Goal: Task Accomplishment & Management: Manage account settings

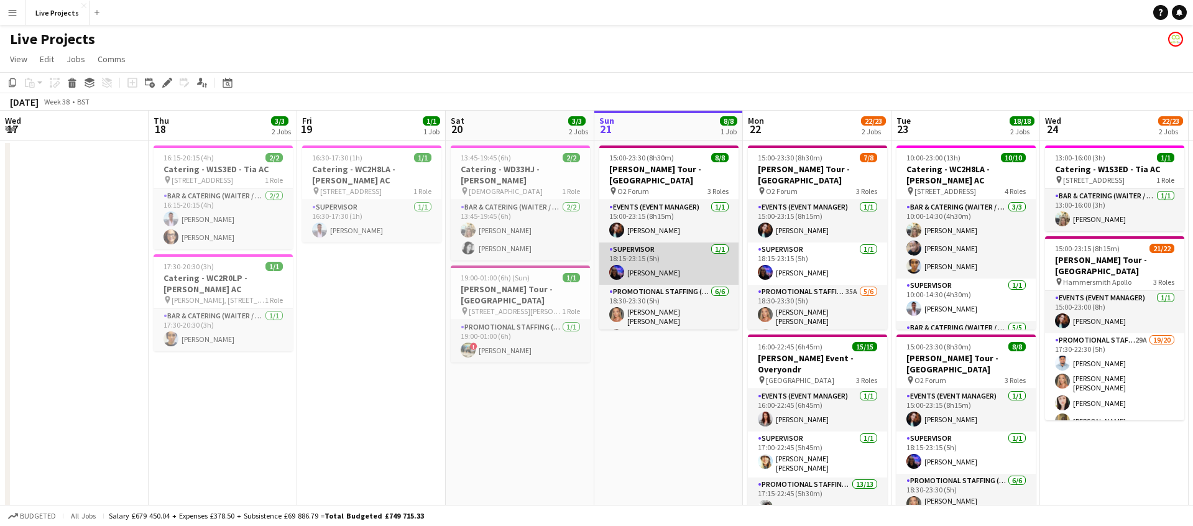
scroll to position [0, 297]
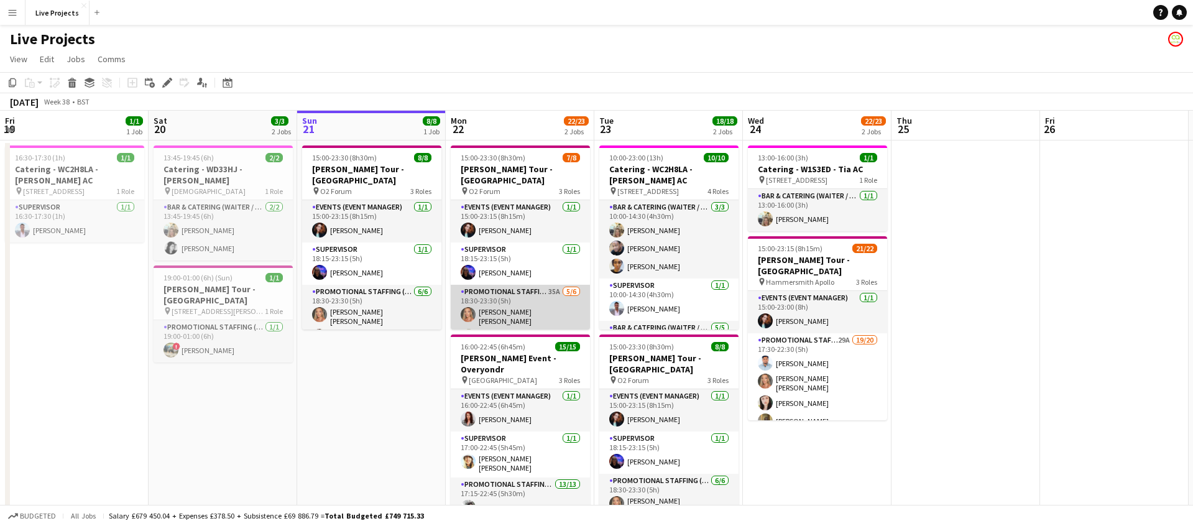
click at [543, 310] on app-card-role "Promotional Staffing (Exhibition Host) 35A [DATE] 18:30-23:30 (5h) [PERSON_NAME…" at bounding box center [520, 353] width 139 height 136
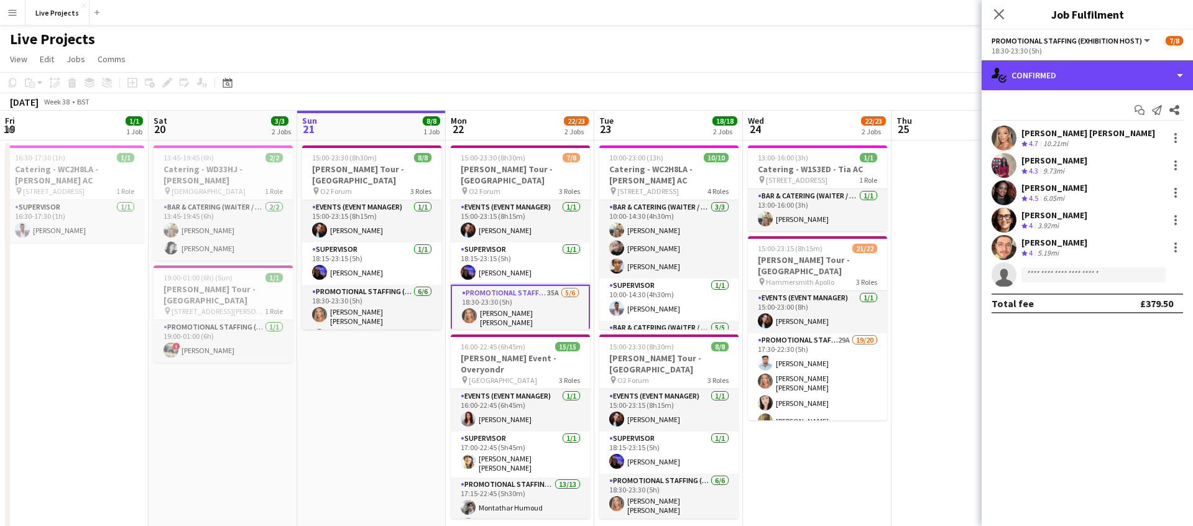
drag, startPoint x: 1071, startPoint y: 82, endPoint x: 1072, endPoint y: 90, distance: 7.6
click at [1071, 82] on div "single-neutral-actions-check-2 Confirmed" at bounding box center [1086, 75] width 211 height 30
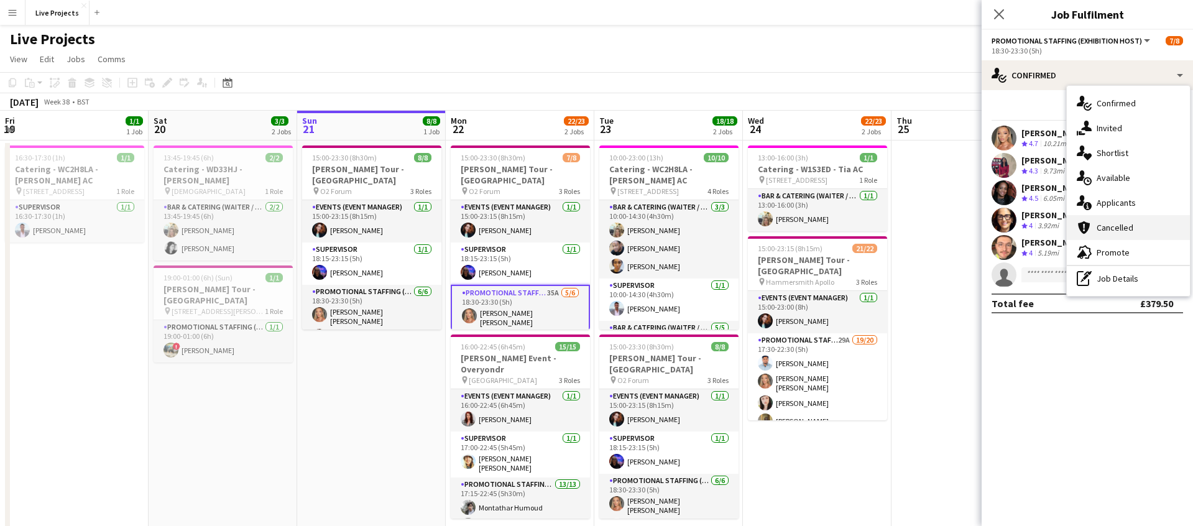
click at [1122, 229] on span "Cancelled" at bounding box center [1114, 227] width 37 height 11
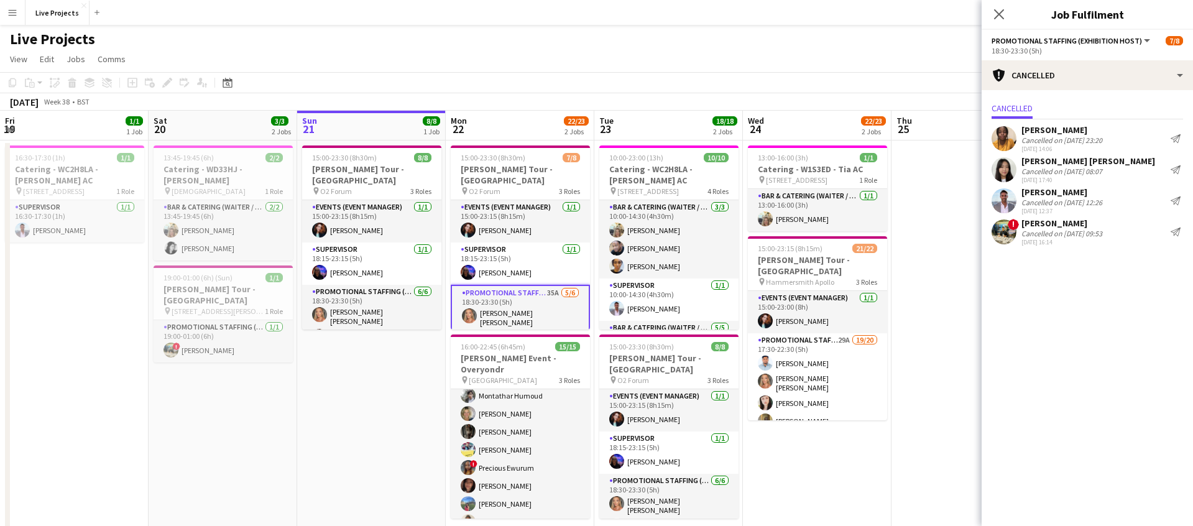
scroll to position [115, 0]
click at [519, 453] on app-card-role "Promotional Staffing (Exhibition Host) 13/13 17:15-22:45 (5h30m) [PERSON_NAME] …" at bounding box center [520, 493] width 139 height 262
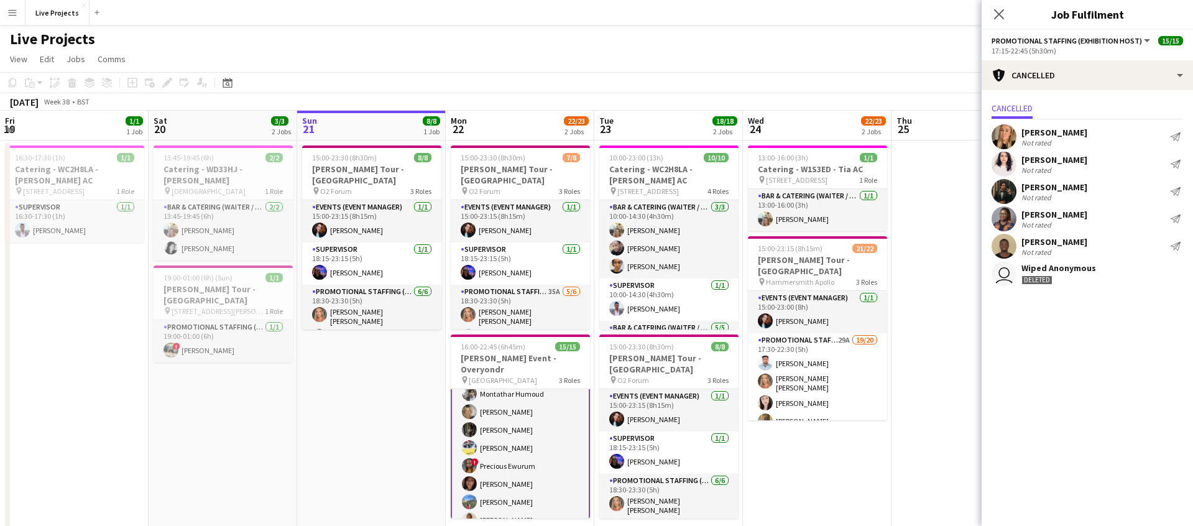
scroll to position [116, 0]
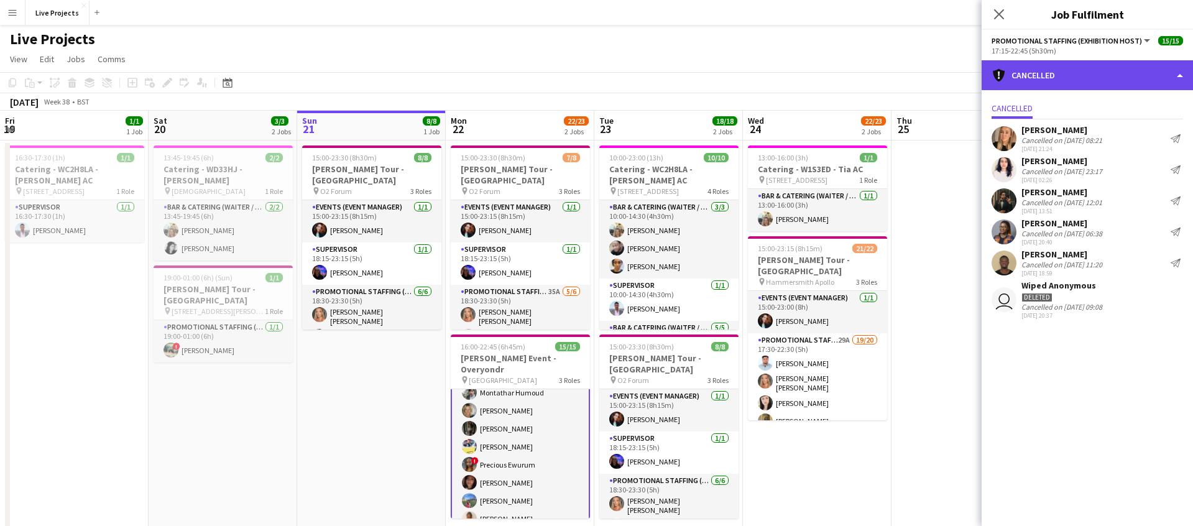
click at [1036, 76] on div "cancellation Cancelled" at bounding box center [1086, 75] width 211 height 30
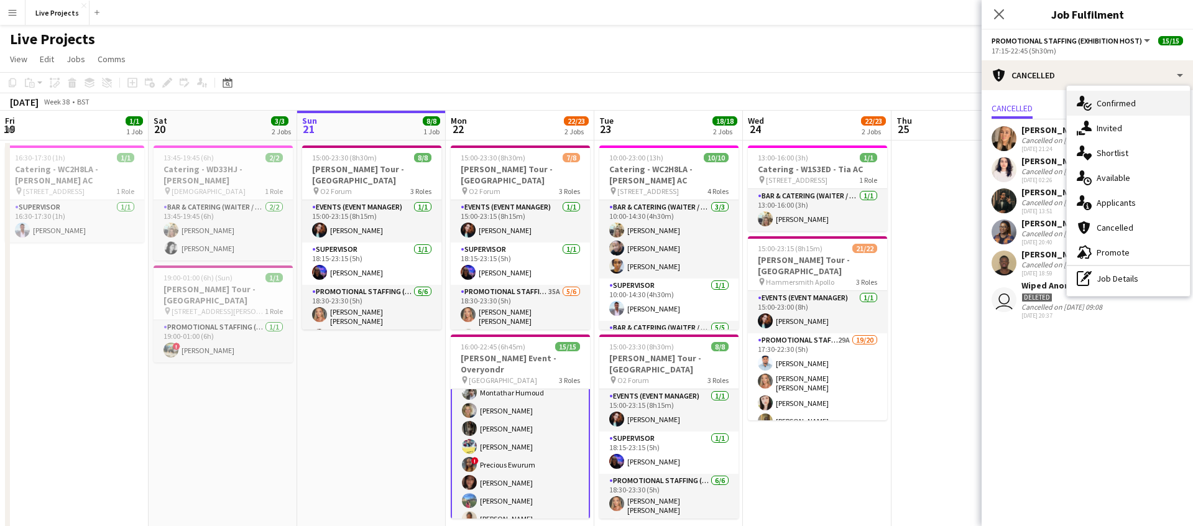
click at [1124, 109] on span "Confirmed" at bounding box center [1115, 103] width 39 height 11
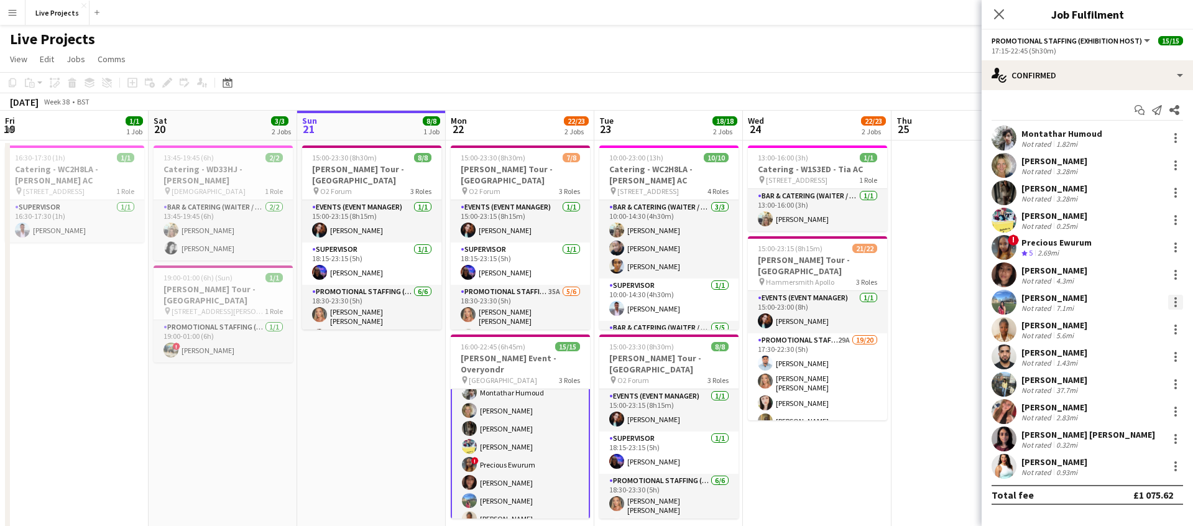
click at [1178, 299] on div at bounding box center [1175, 302] width 15 height 15
click at [1127, 436] on button "Remove" at bounding box center [1134, 444] width 97 height 30
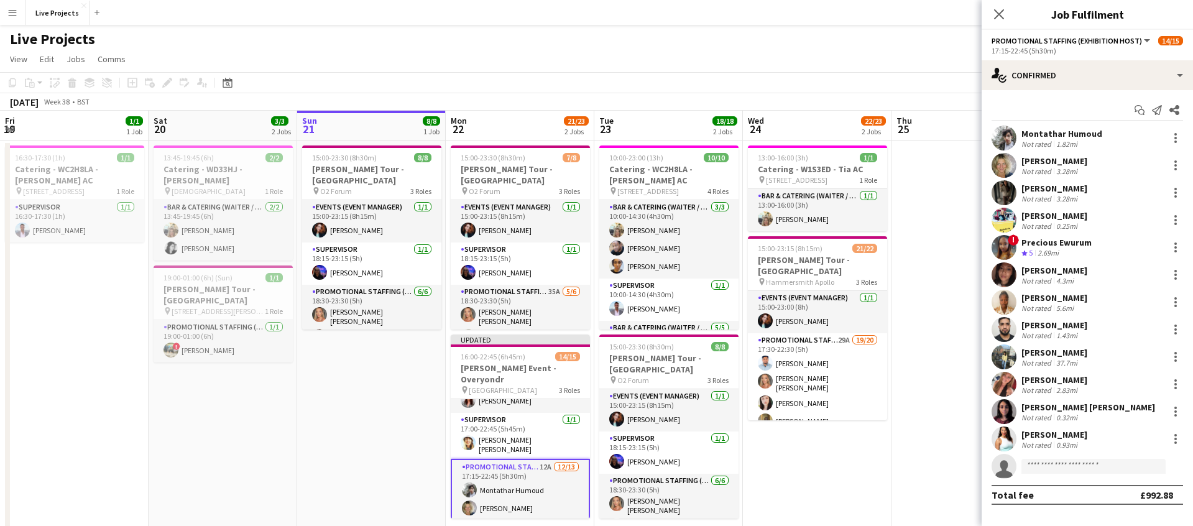
scroll to position [0, 0]
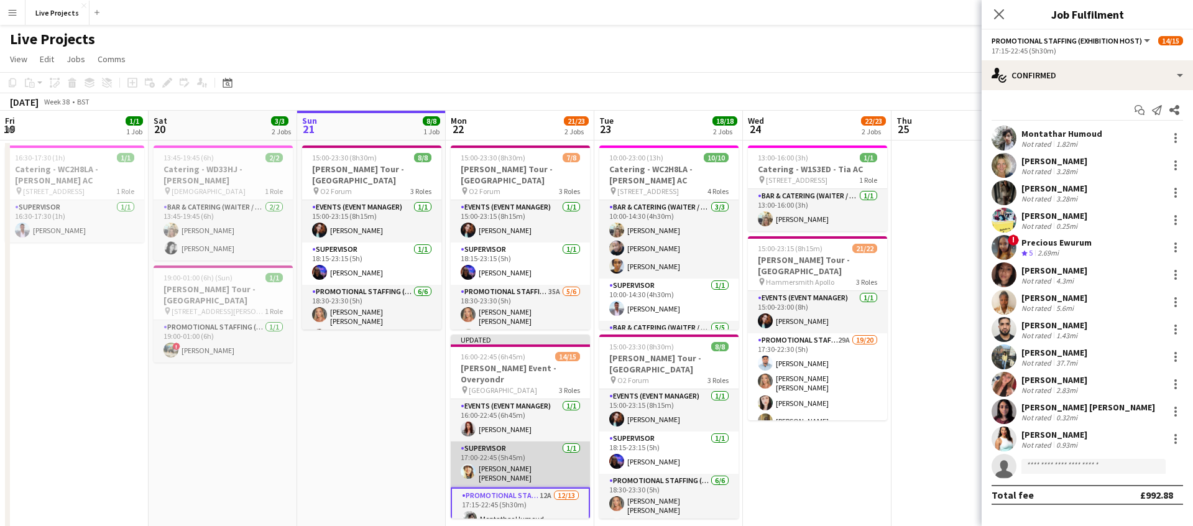
click at [541, 446] on app-card-role "Supervisor [DATE] 17:00-22:45 (5h45m) [PERSON_NAME] [PERSON_NAME]" at bounding box center [520, 464] width 139 height 46
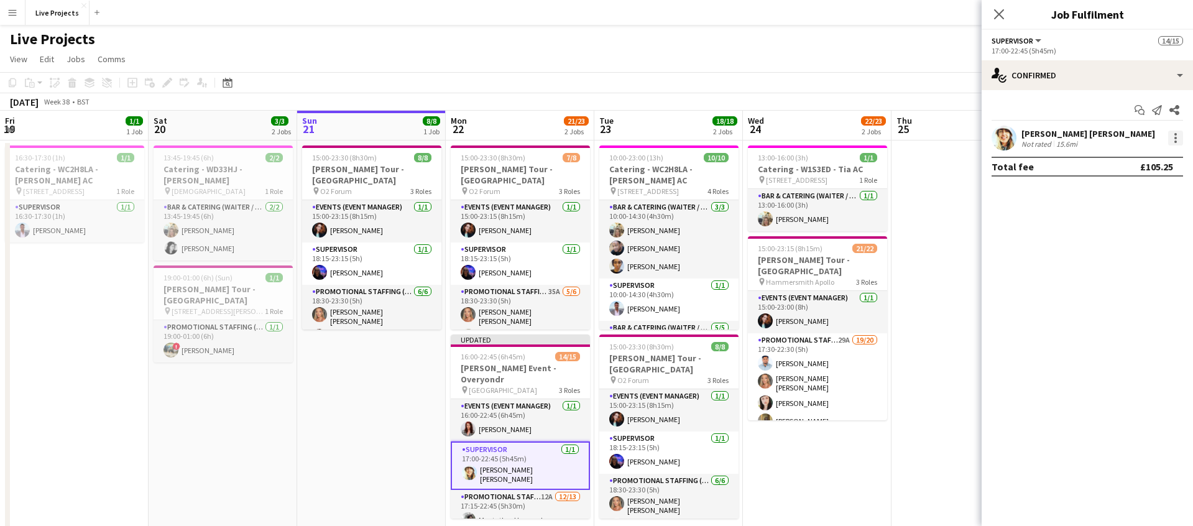
click at [1178, 135] on div at bounding box center [1175, 138] width 15 height 15
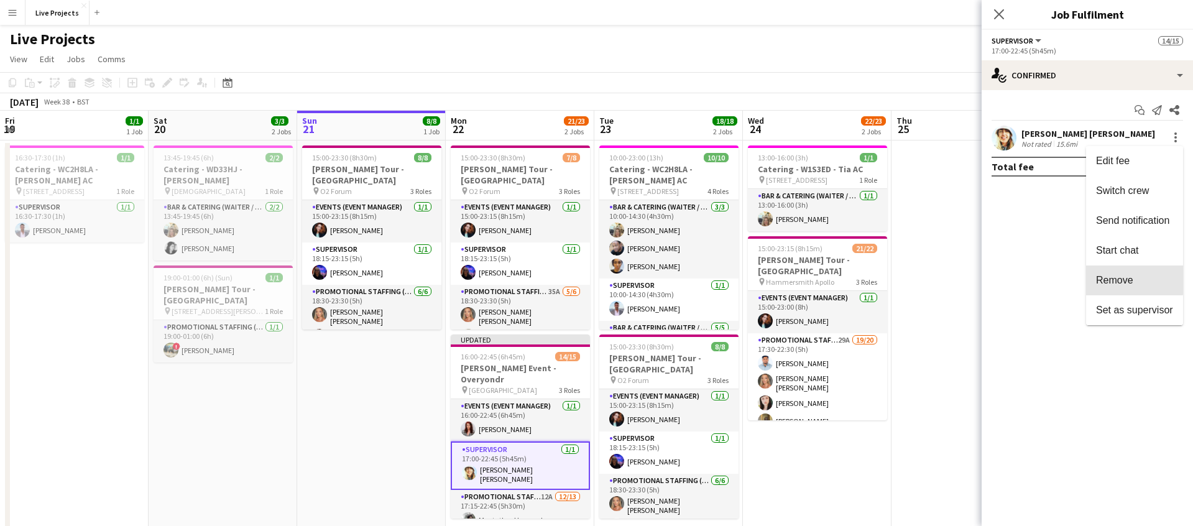
click at [1124, 272] on button "Remove" at bounding box center [1134, 280] width 97 height 30
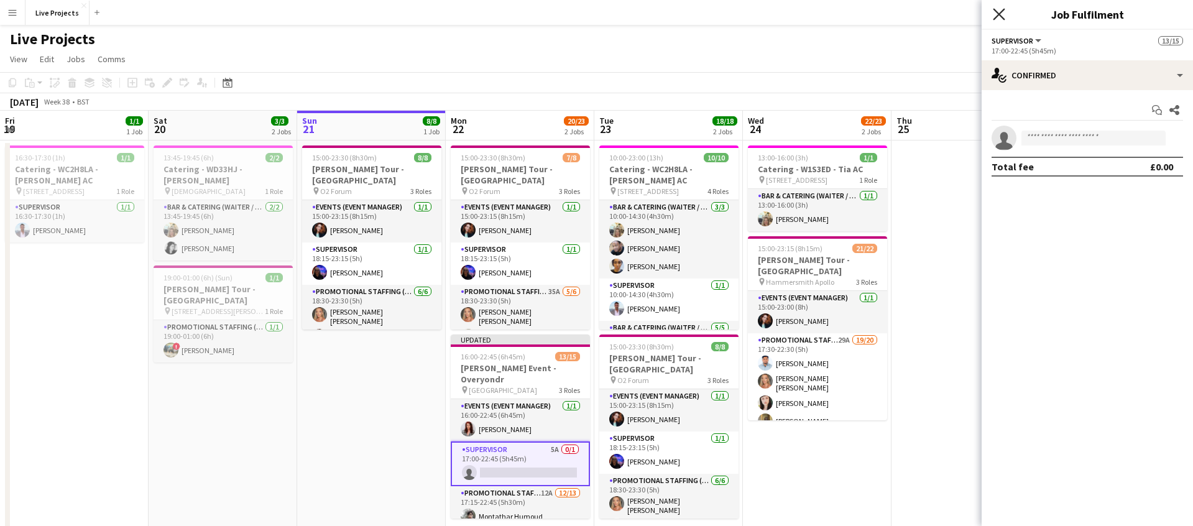
click at [1003, 13] on icon "Close pop-in" at bounding box center [999, 14] width 12 height 12
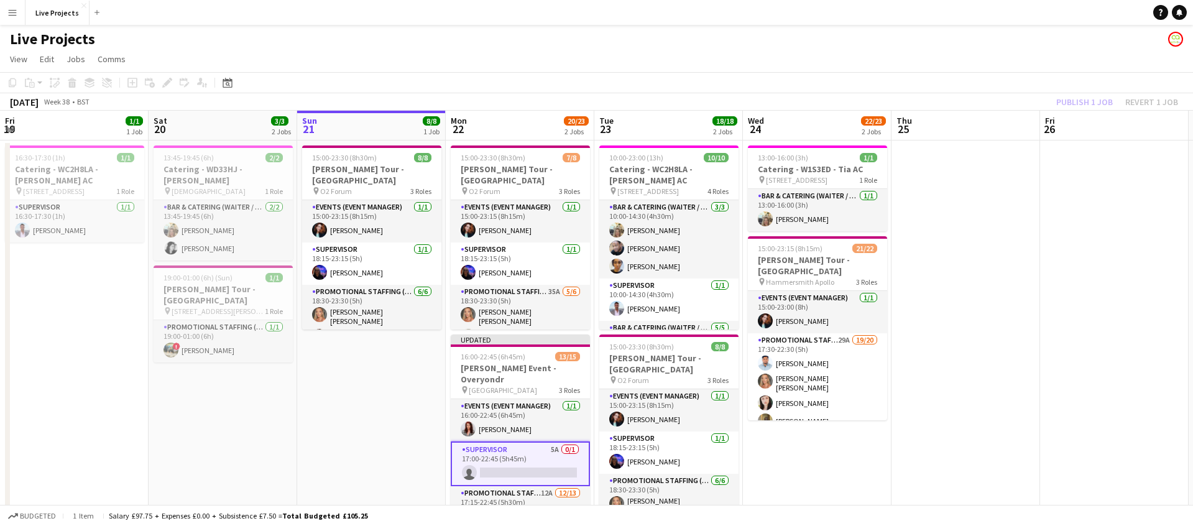
click at [1094, 98] on div "Publish 1 job Revert 1 job" at bounding box center [1117, 102] width 152 height 16
click at [1094, 98] on button "Publish 1 job" at bounding box center [1084, 102] width 67 height 16
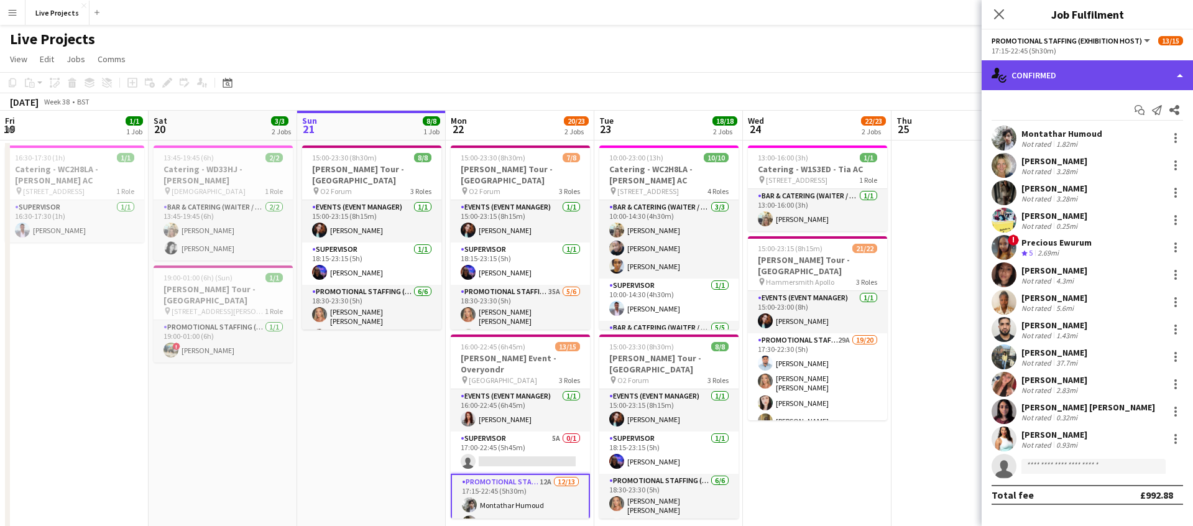
click at [1091, 81] on div "single-neutral-actions-check-2 Confirmed" at bounding box center [1086, 75] width 211 height 30
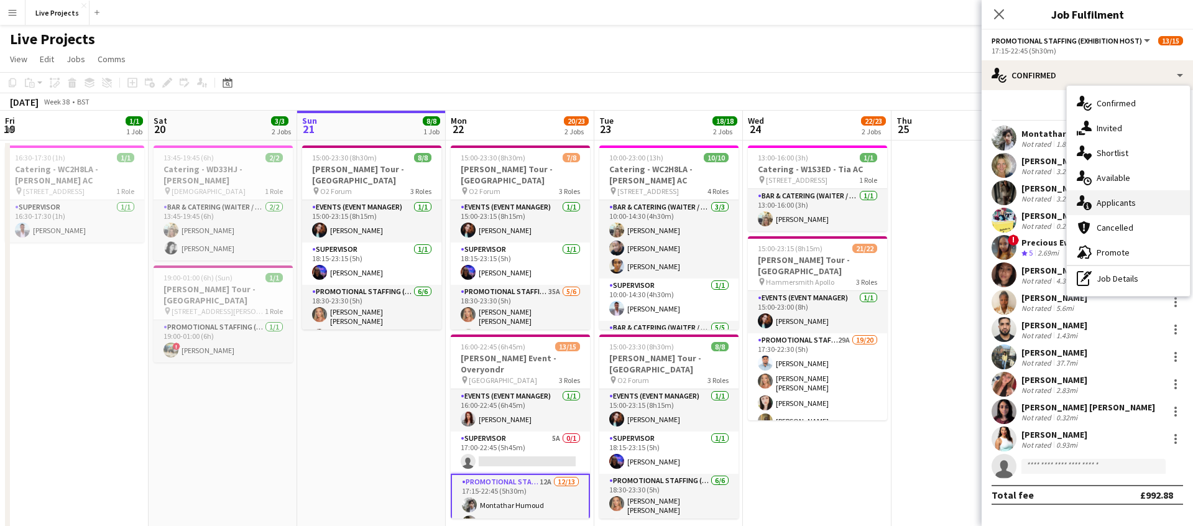
click at [1132, 198] on span "Applicants" at bounding box center [1115, 202] width 39 height 11
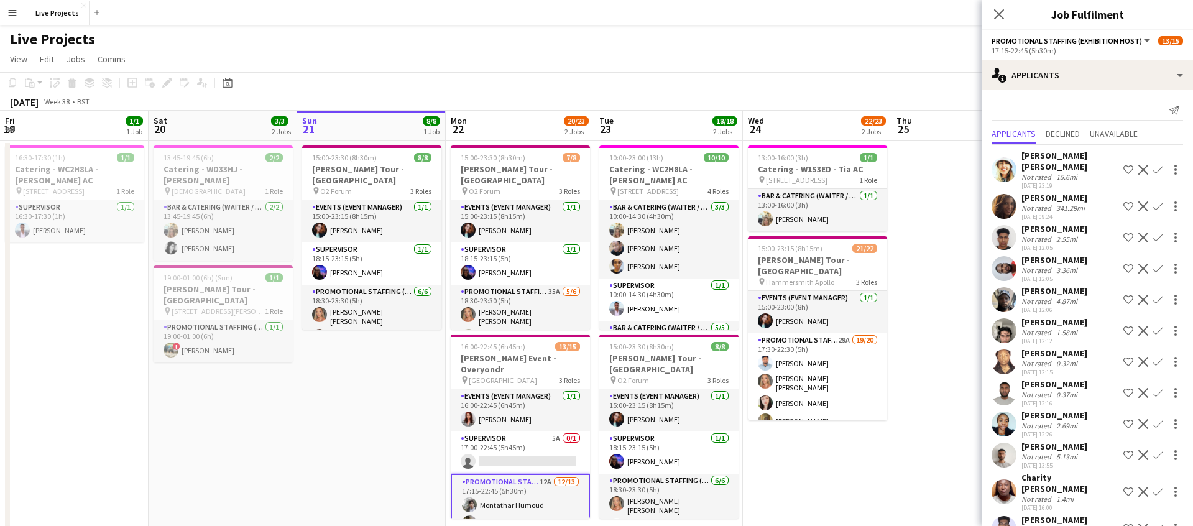
scroll to position [7, 0]
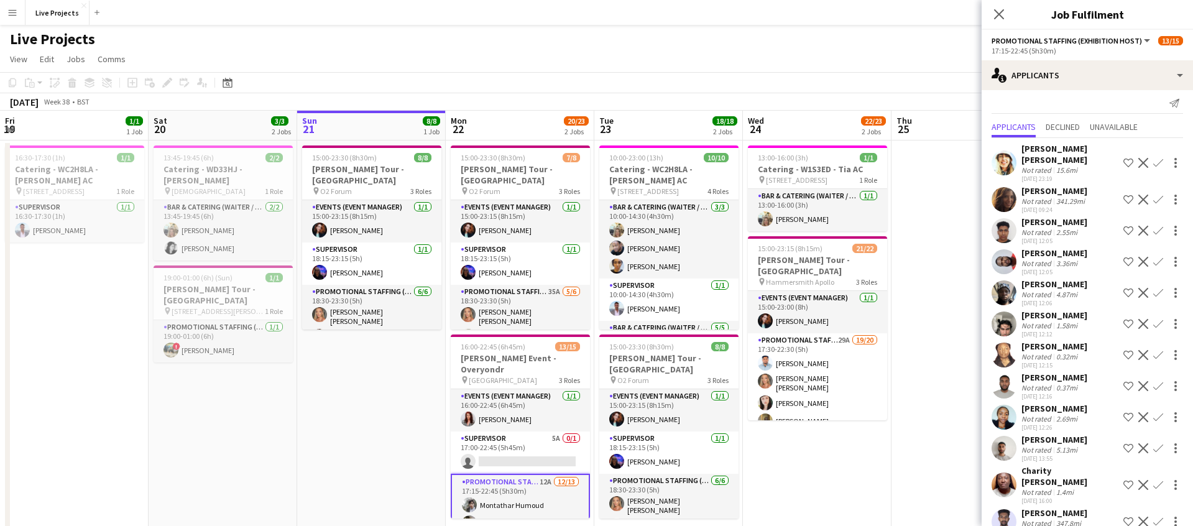
click at [1144, 158] on app-icon "Decline" at bounding box center [1143, 163] width 10 height 10
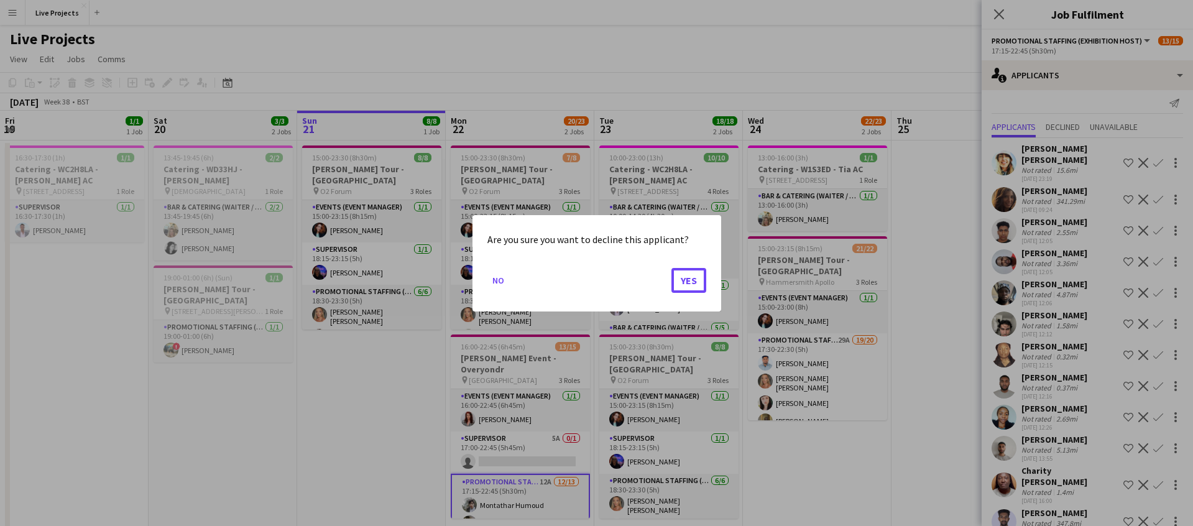
drag, startPoint x: 691, startPoint y: 274, endPoint x: 707, endPoint y: 277, distance: 17.0
click at [691, 275] on button "Yes" at bounding box center [688, 279] width 35 height 25
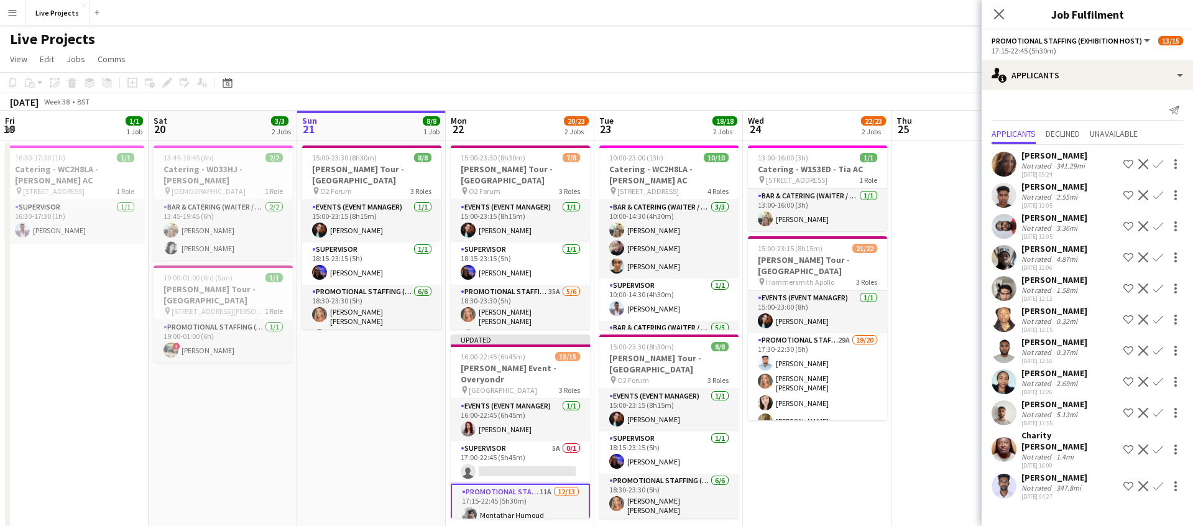
scroll to position [0, 0]
click at [1158, 192] on app-icon "Confirm" at bounding box center [1158, 195] width 10 height 10
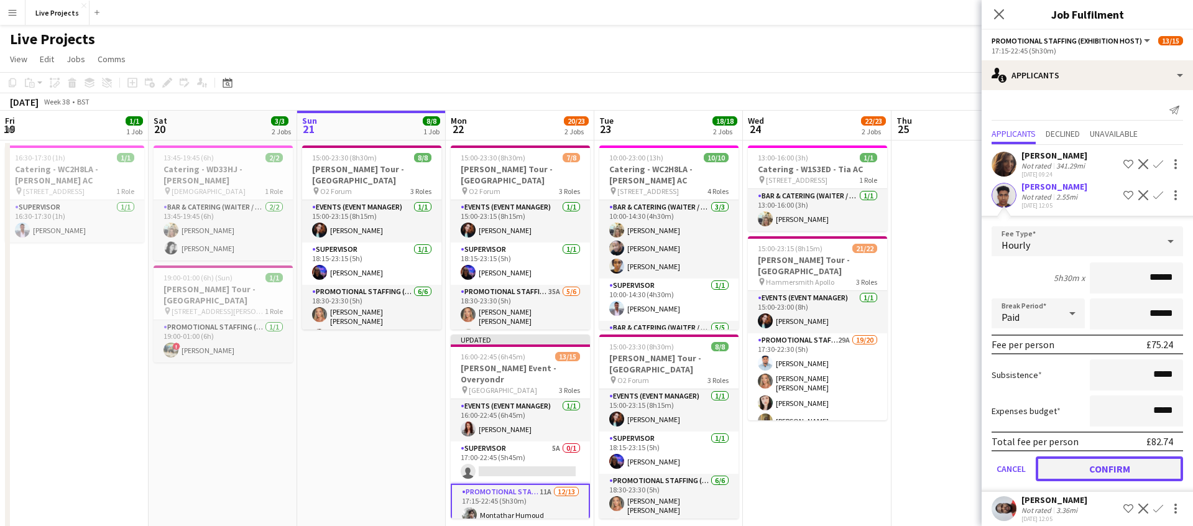
click at [1122, 474] on button "Confirm" at bounding box center [1109, 468] width 147 height 25
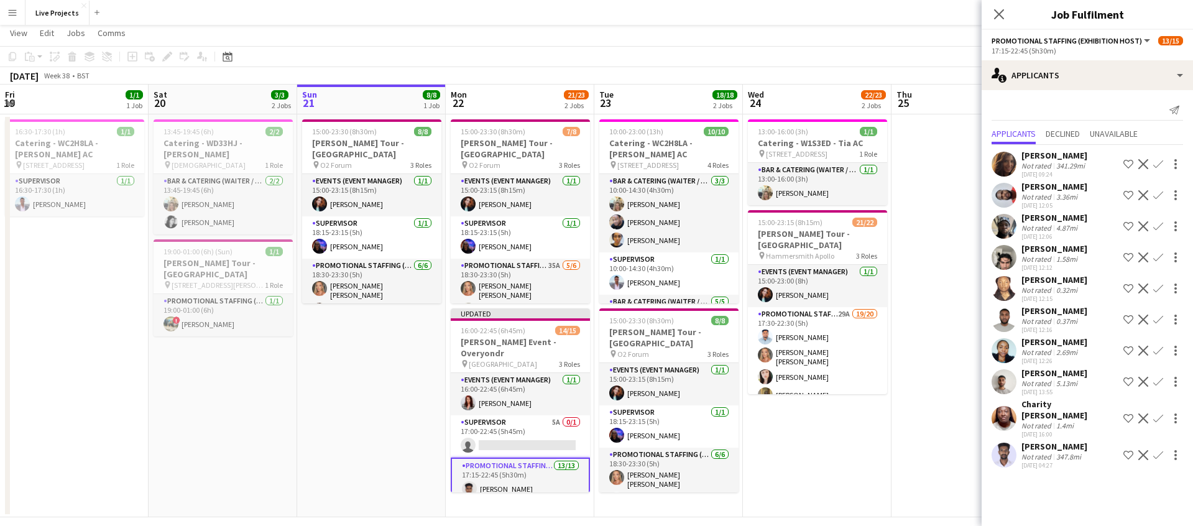
scroll to position [37, 0]
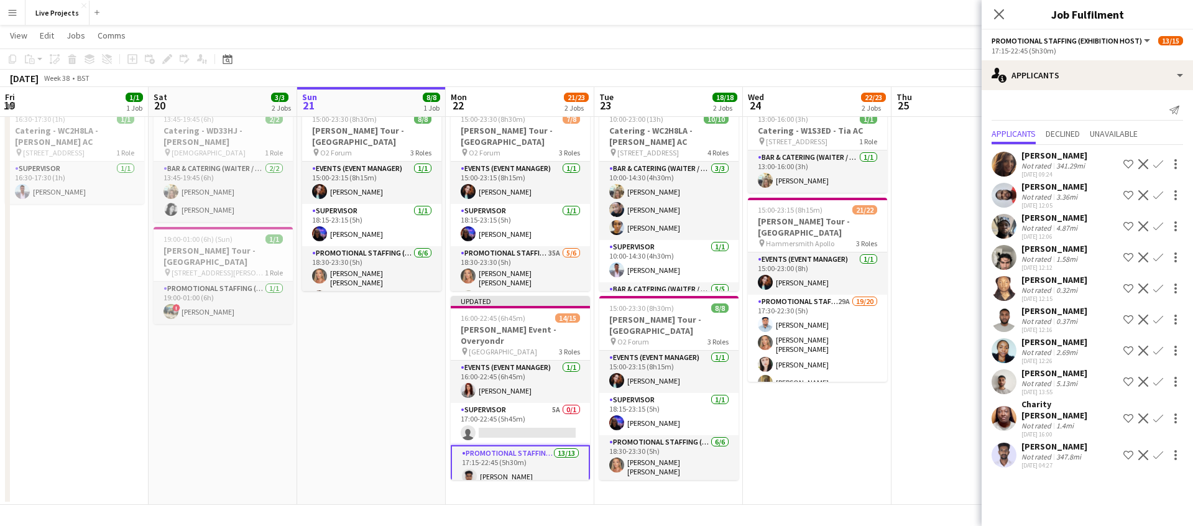
click at [1160, 347] on app-icon "Confirm" at bounding box center [1158, 351] width 10 height 10
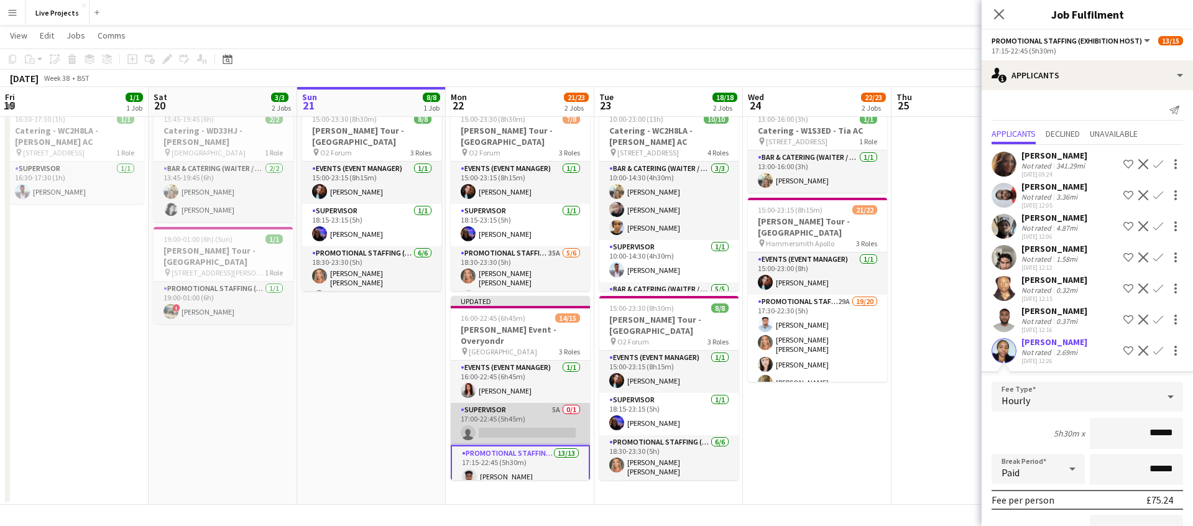
click at [528, 406] on app-card-role "Supervisor 5A 0/1 17:00-22:45 (5h45m) single-neutral-actions" at bounding box center [520, 424] width 139 height 42
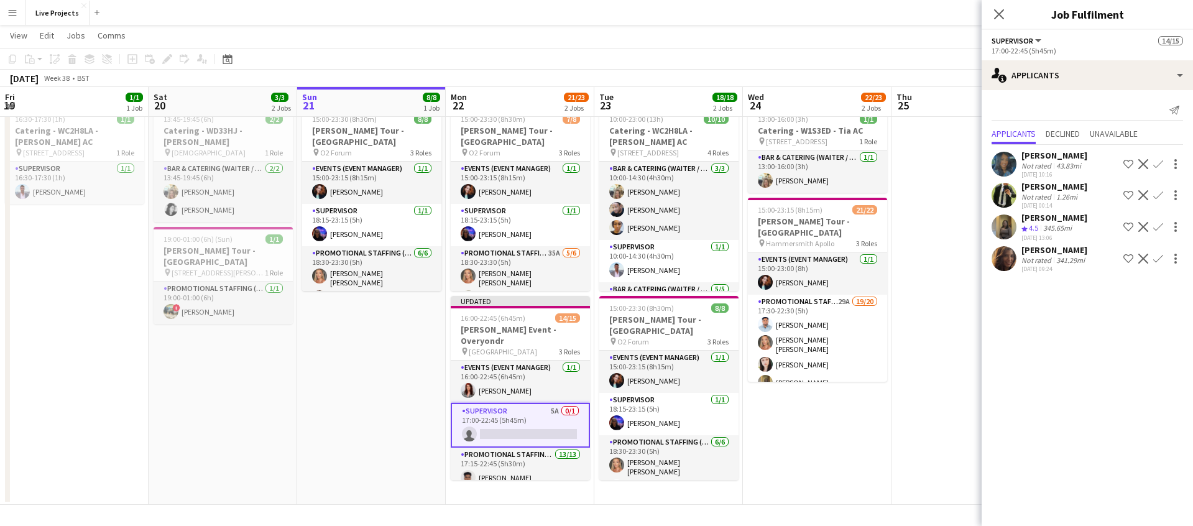
click at [1158, 195] on app-icon "Confirm" at bounding box center [1158, 195] width 10 height 10
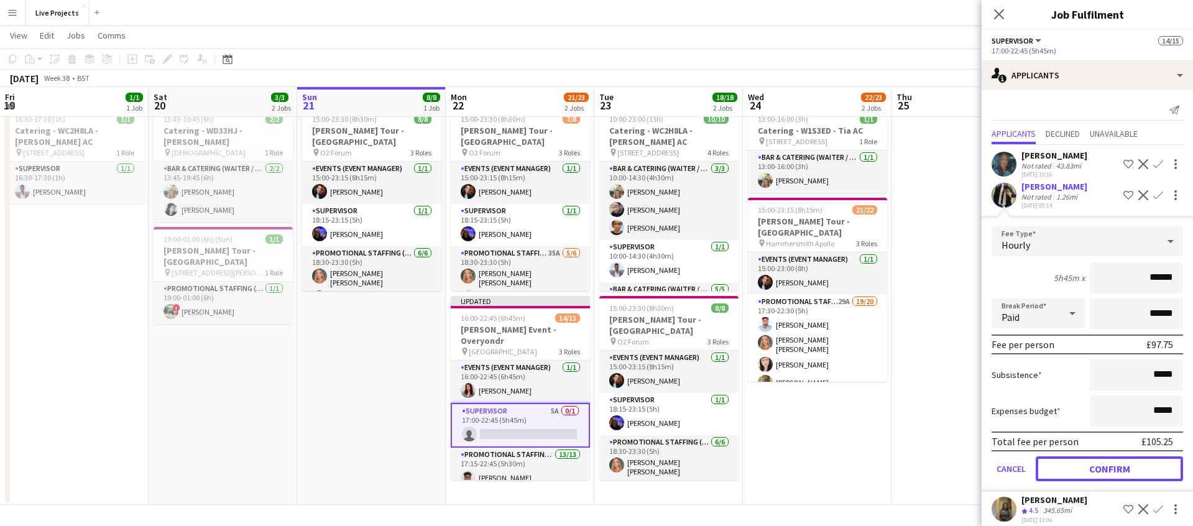
click at [1113, 466] on button "Confirm" at bounding box center [1109, 468] width 147 height 25
